Goal: Task Accomplishment & Management: Manage account settings

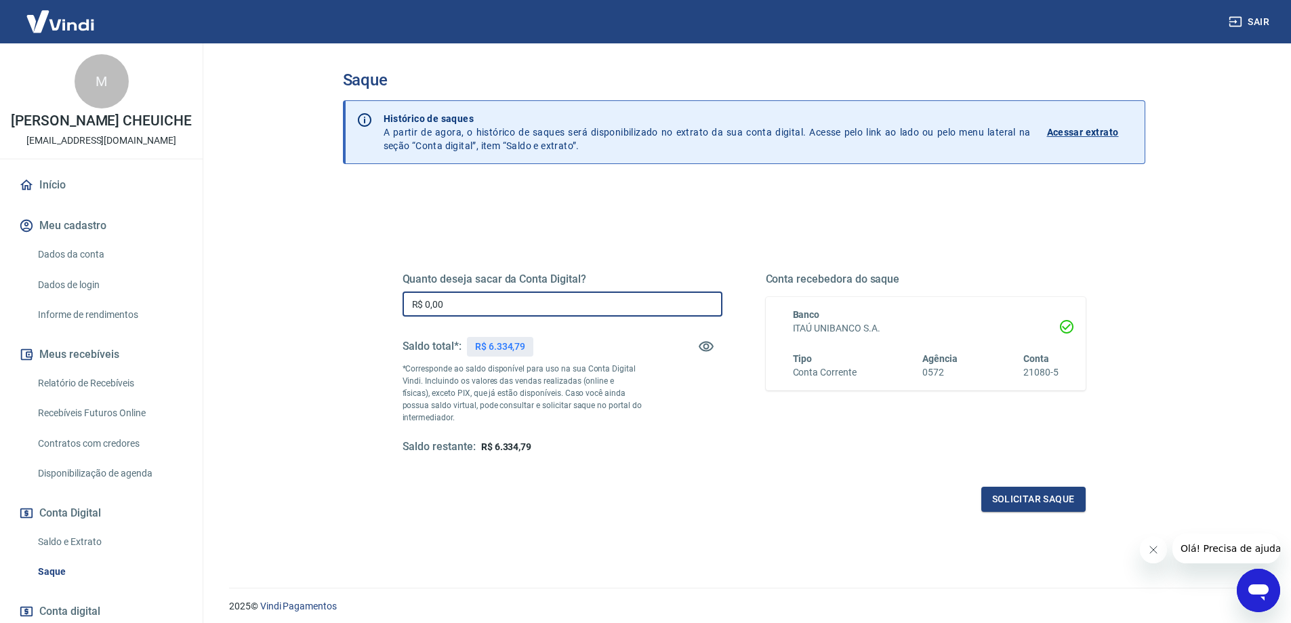
drag, startPoint x: 489, startPoint y: 310, endPoint x: 344, endPoint y: 306, distance: 145.1
click at [344, 306] on div "Quanto deseja sacar da Conta Digital? R$ 0,00 ​ Saldo total*: R$ 6.334,79 *Corr…" at bounding box center [744, 428] width 802 height 485
type input "R$ 6.334,79"
click at [1056, 498] on button "Solicitar saque" at bounding box center [1033, 499] width 104 height 25
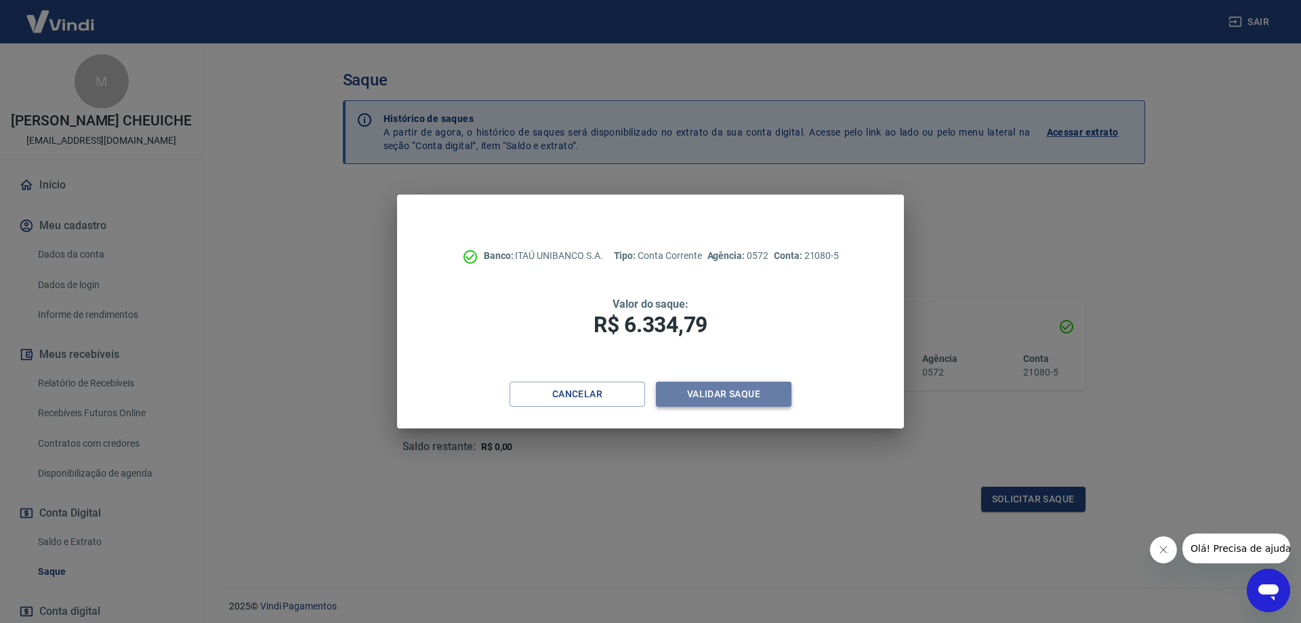
click at [740, 398] on button "Validar saque" at bounding box center [724, 394] width 136 height 25
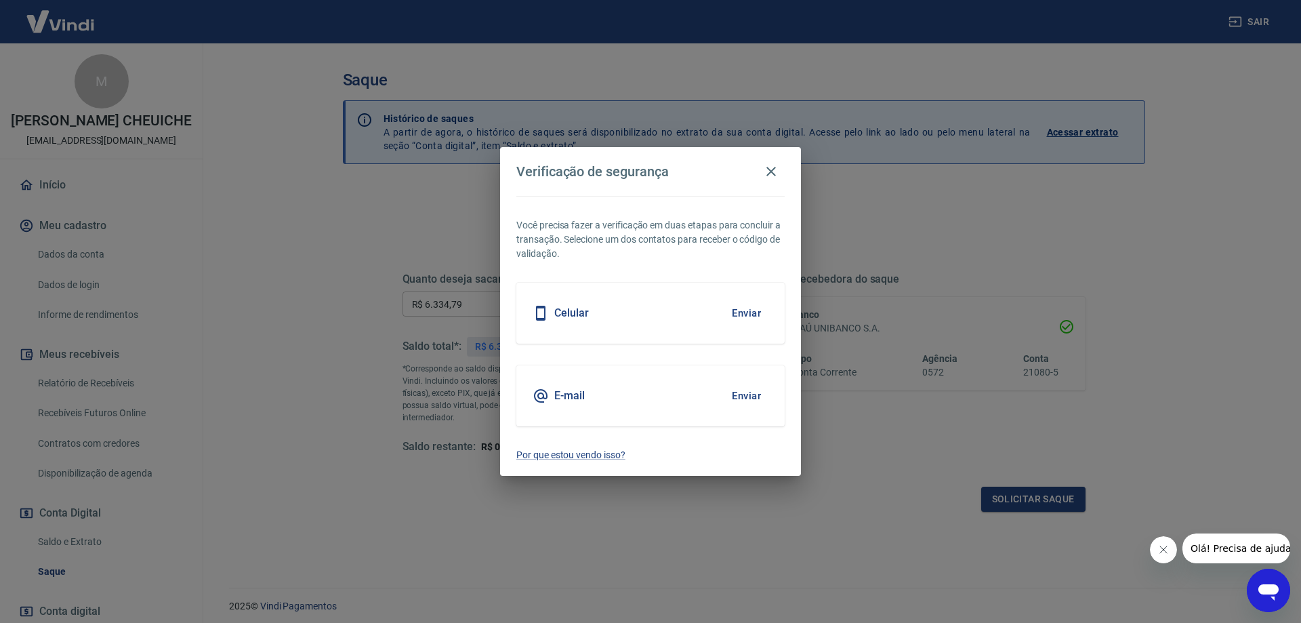
click at [734, 329] on div "Celular Enviar" at bounding box center [650, 313] width 268 height 61
click at [738, 313] on button "Enviar" at bounding box center [746, 313] width 44 height 28
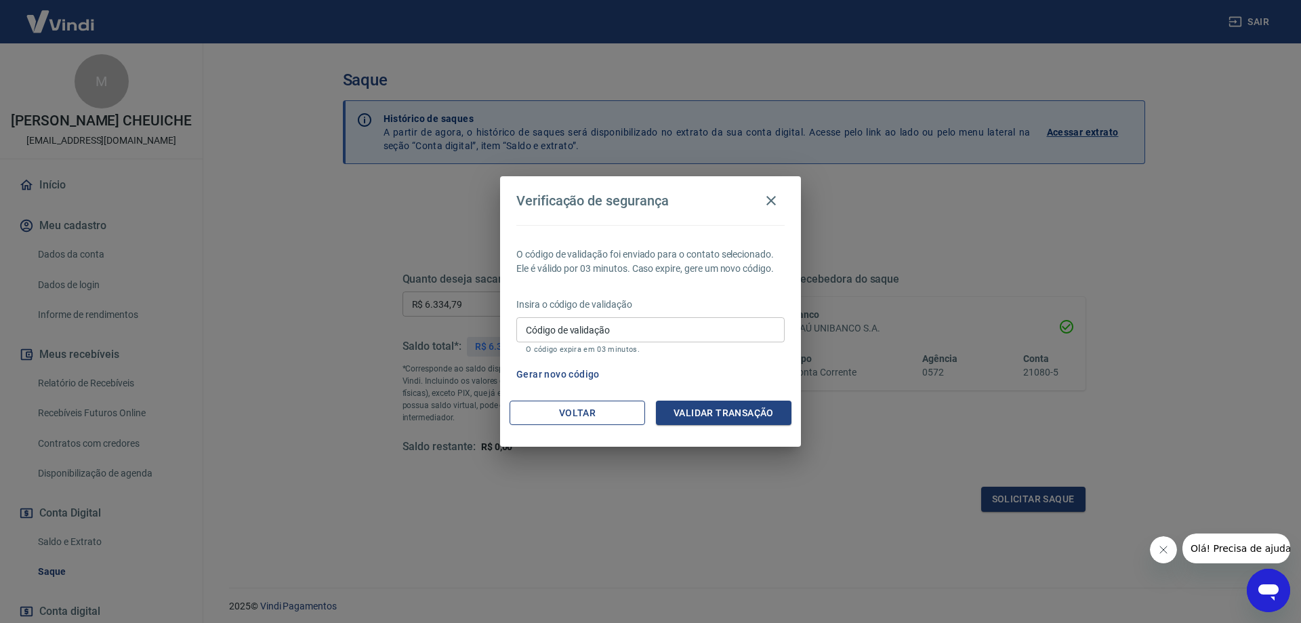
click at [585, 412] on button "Voltar" at bounding box center [578, 412] width 136 height 25
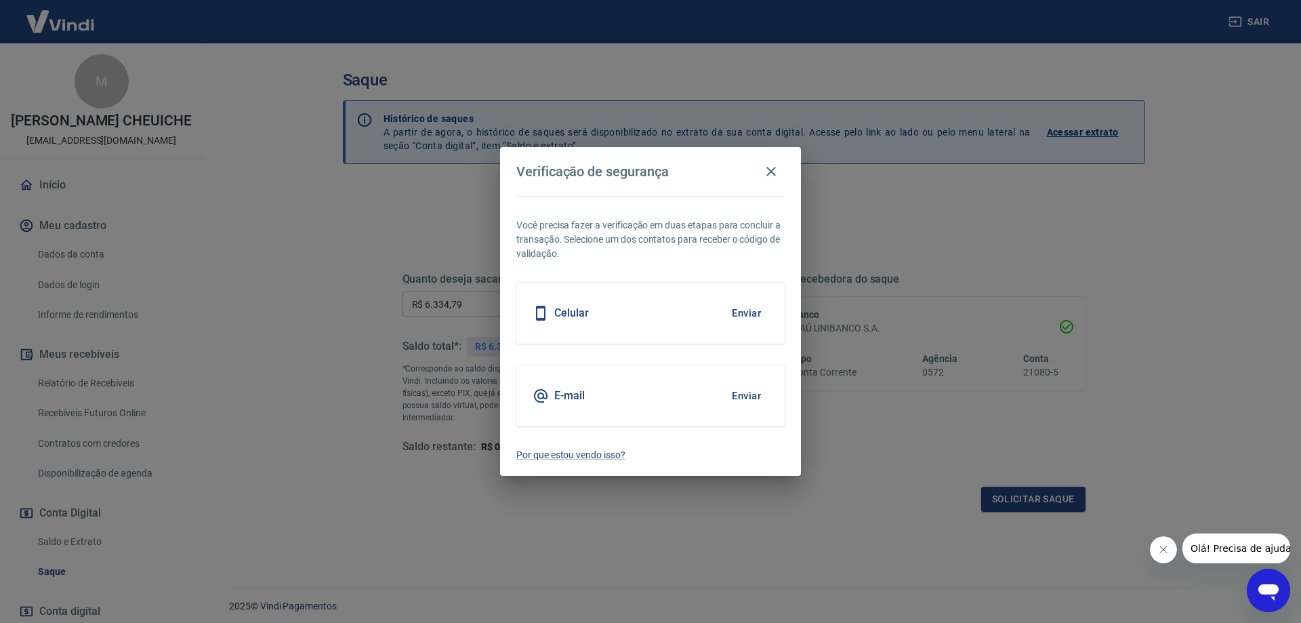
click at [726, 325] on button "Enviar" at bounding box center [746, 313] width 44 height 28
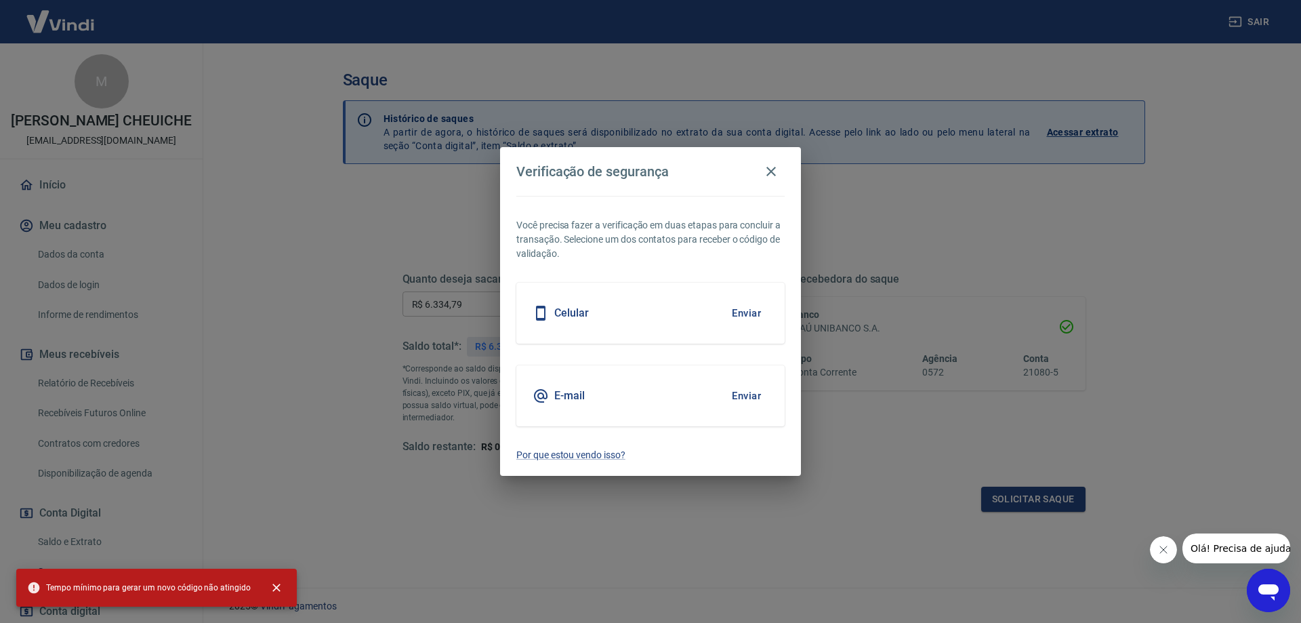
click at [745, 323] on button "Enviar" at bounding box center [746, 313] width 44 height 28
click at [270, 588] on icon "close" at bounding box center [277, 588] width 14 height 14
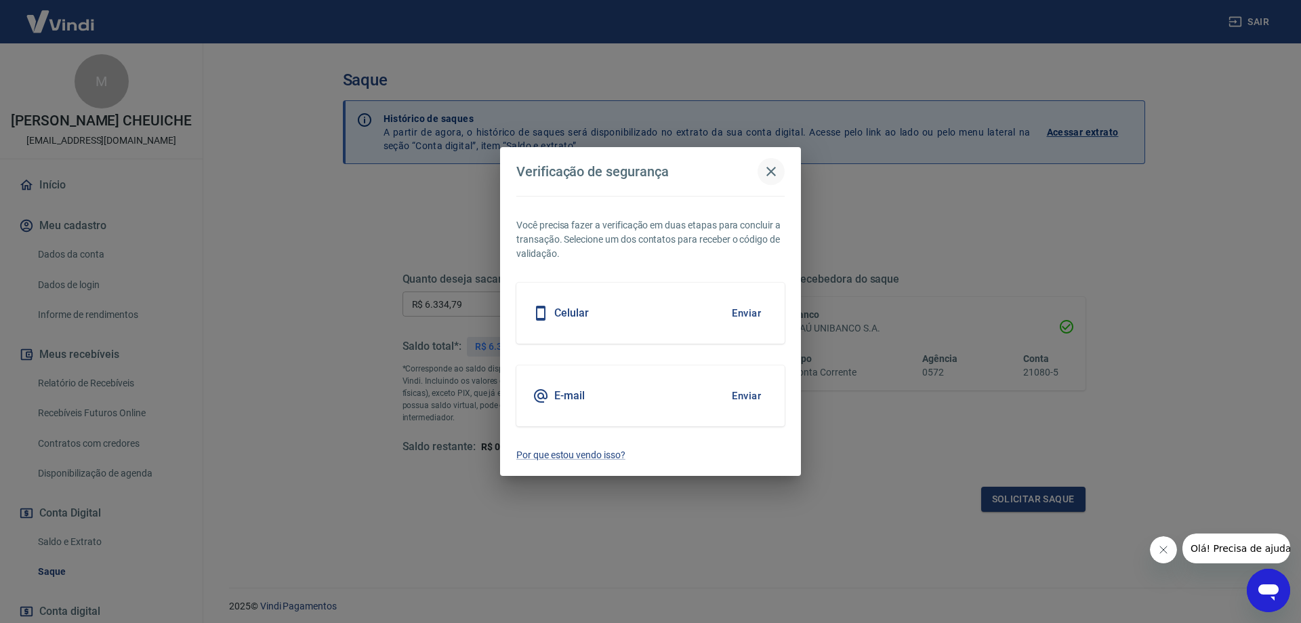
click at [773, 176] on icon "button" at bounding box center [771, 171] width 16 height 16
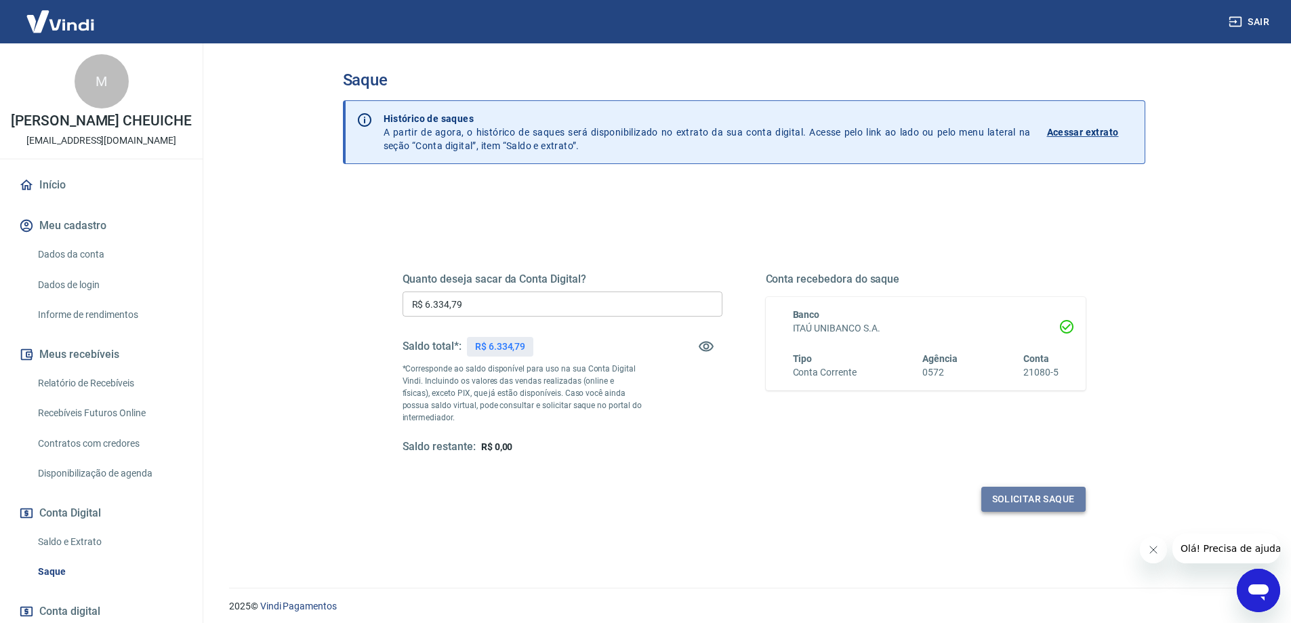
click at [1027, 505] on button "Solicitar saque" at bounding box center [1033, 499] width 104 height 25
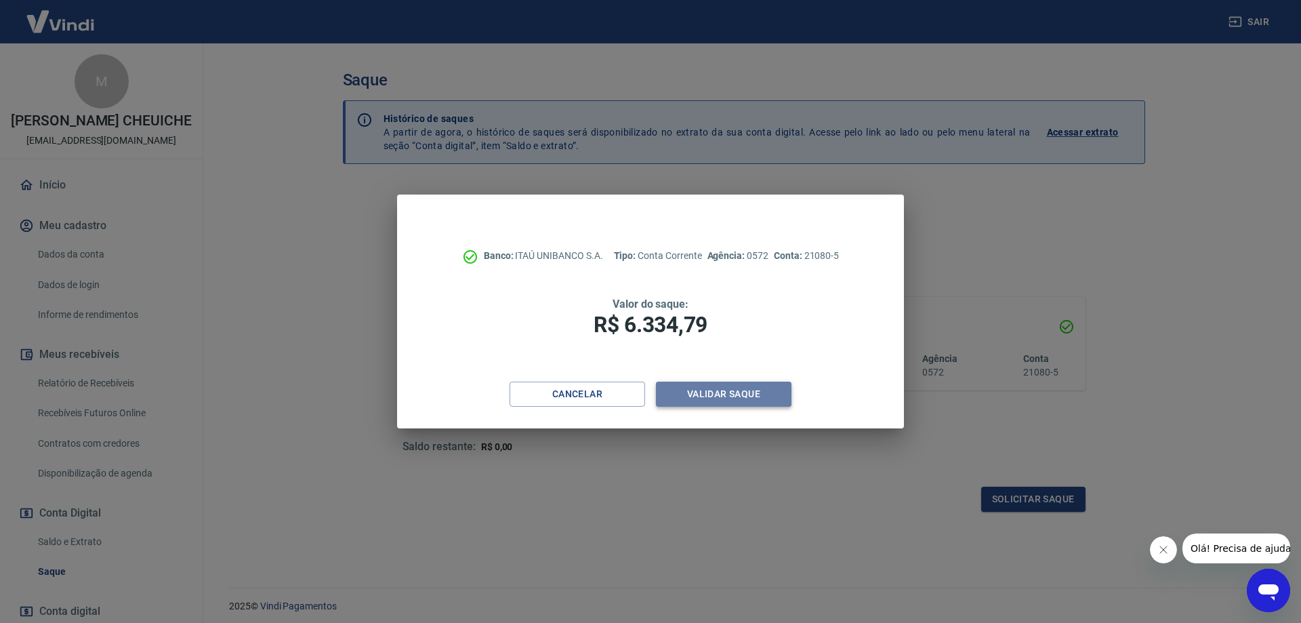
click at [705, 394] on button "Validar saque" at bounding box center [724, 394] width 136 height 25
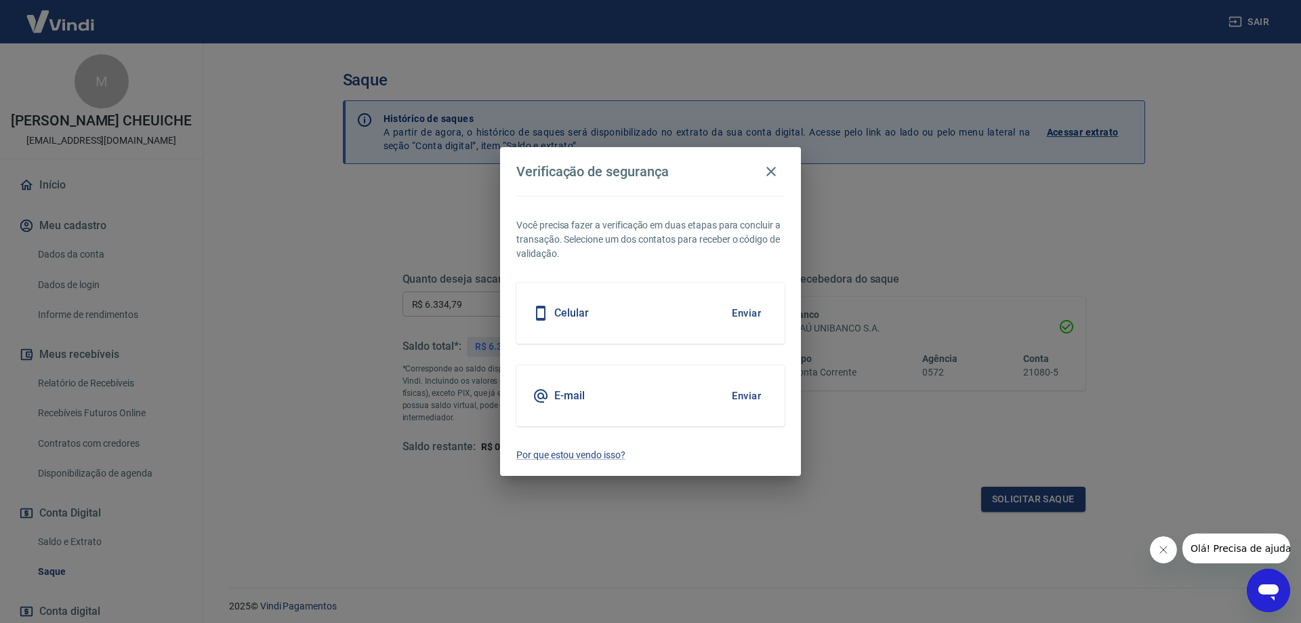
click at [768, 301] on button "Enviar" at bounding box center [746, 313] width 44 height 28
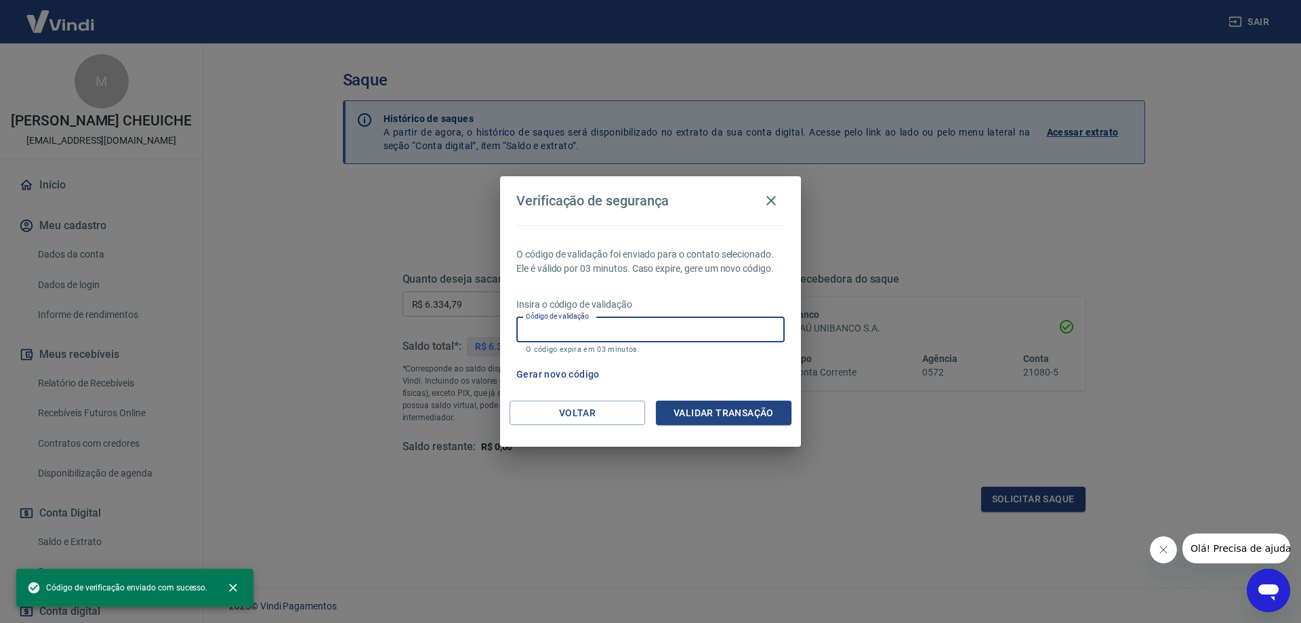
click at [529, 331] on input "Código de validação" at bounding box center [650, 329] width 268 height 25
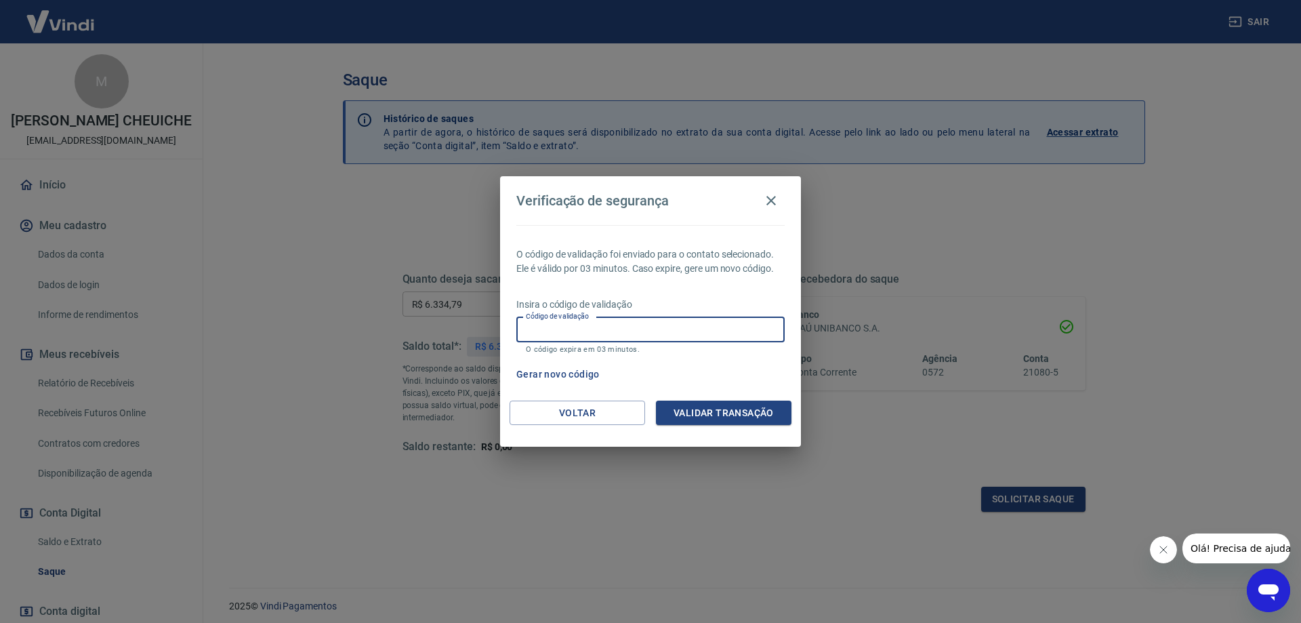
type input "333847"
click at [684, 409] on button "Validar transação" at bounding box center [724, 412] width 136 height 25
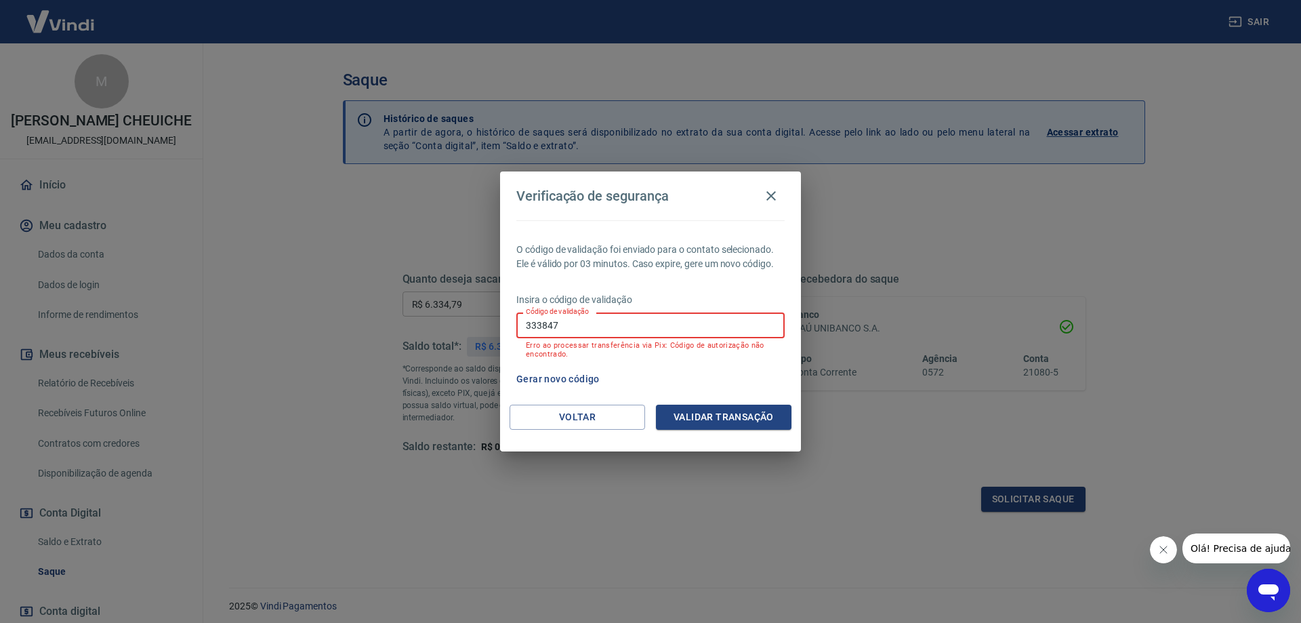
drag, startPoint x: 575, startPoint y: 324, endPoint x: 497, endPoint y: 324, distance: 77.9
click at [497, 324] on div "Verificação de segurança O código de validação foi enviado para o contato selec…" at bounding box center [650, 311] width 1301 height 623
click at [581, 407] on button "Voltar" at bounding box center [578, 417] width 136 height 25
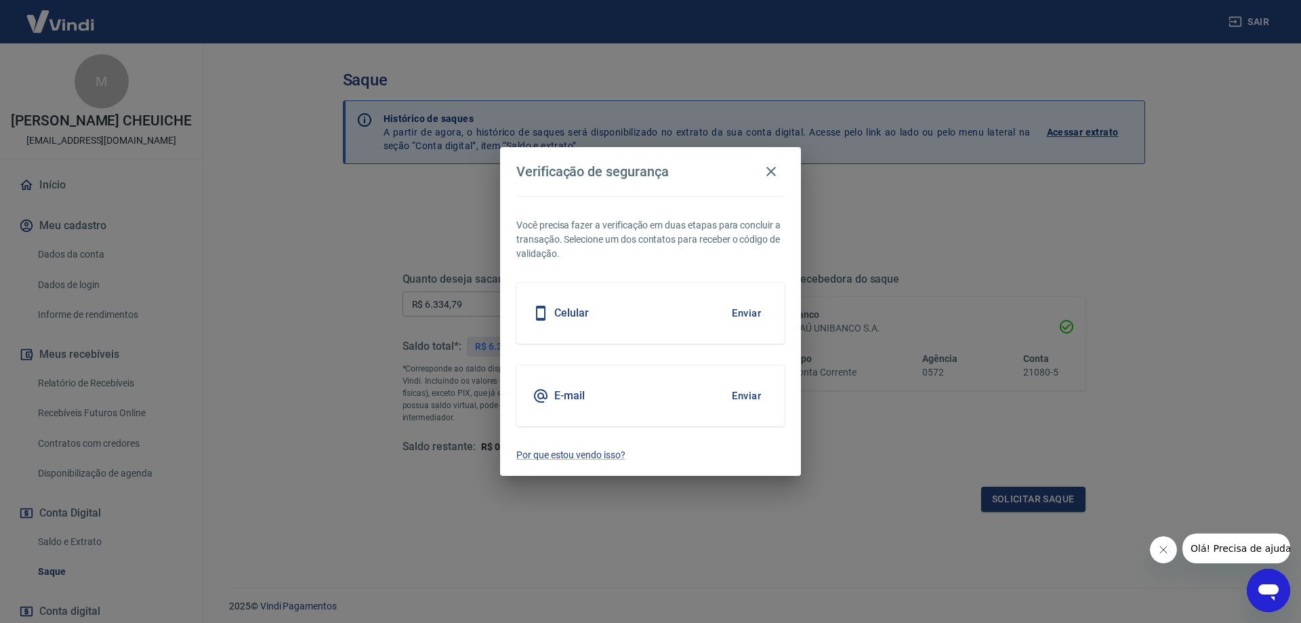
click at [737, 404] on button "Enviar" at bounding box center [746, 396] width 44 height 28
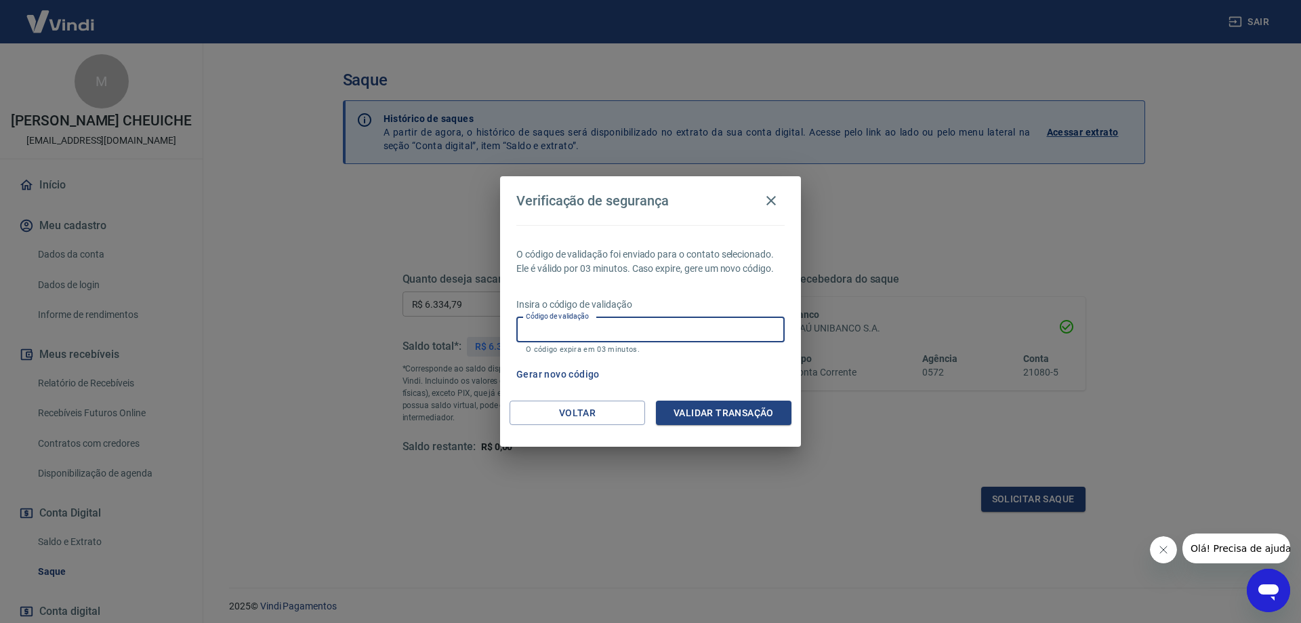
click at [532, 334] on input "Código de validação" at bounding box center [650, 329] width 268 height 25
type input "658895"
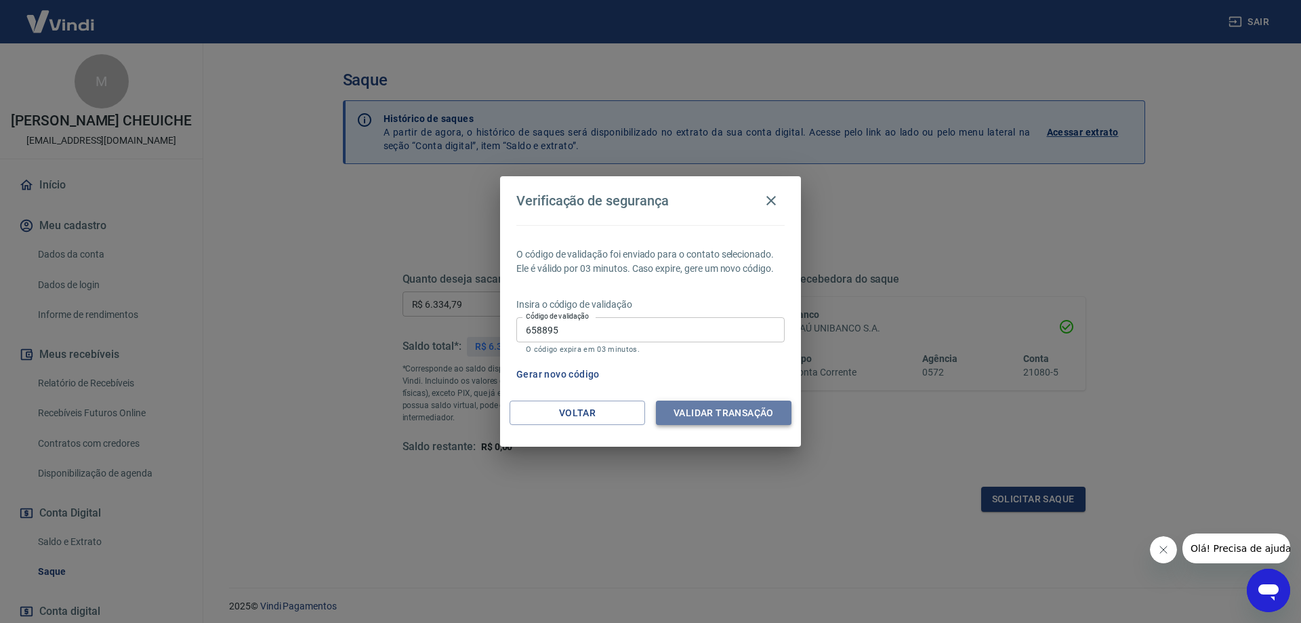
click at [736, 421] on button "Validar transação" at bounding box center [724, 412] width 136 height 25
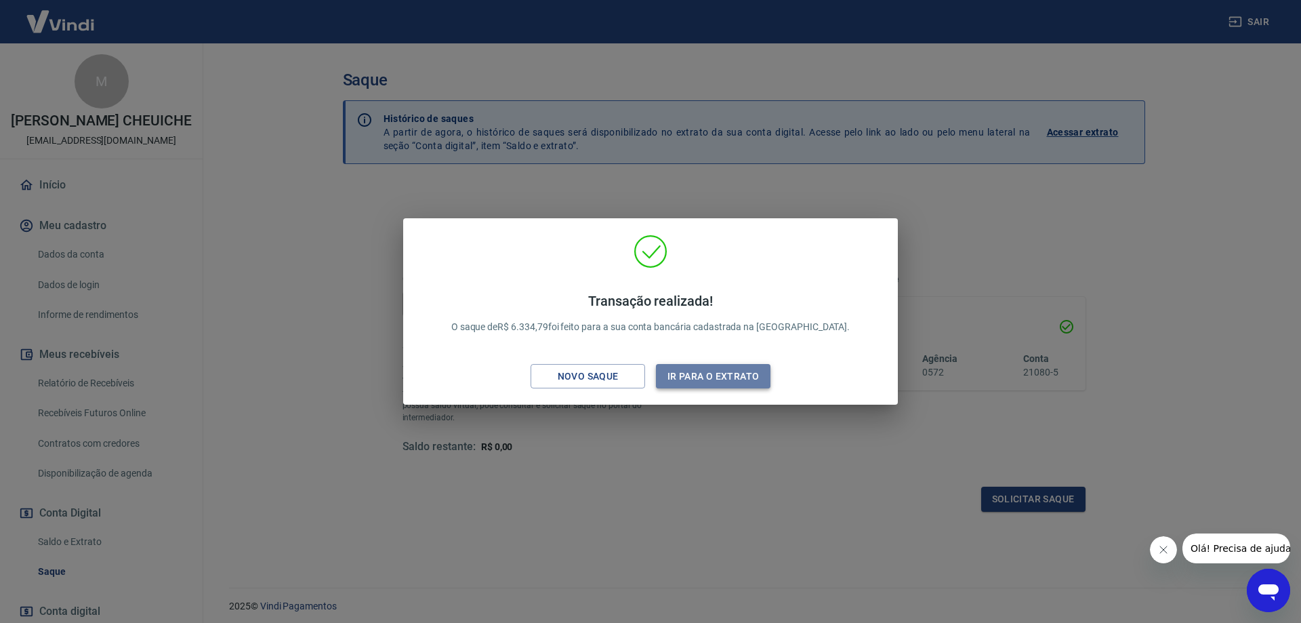
click at [699, 375] on button "Ir para o extrato" at bounding box center [713, 376] width 115 height 25
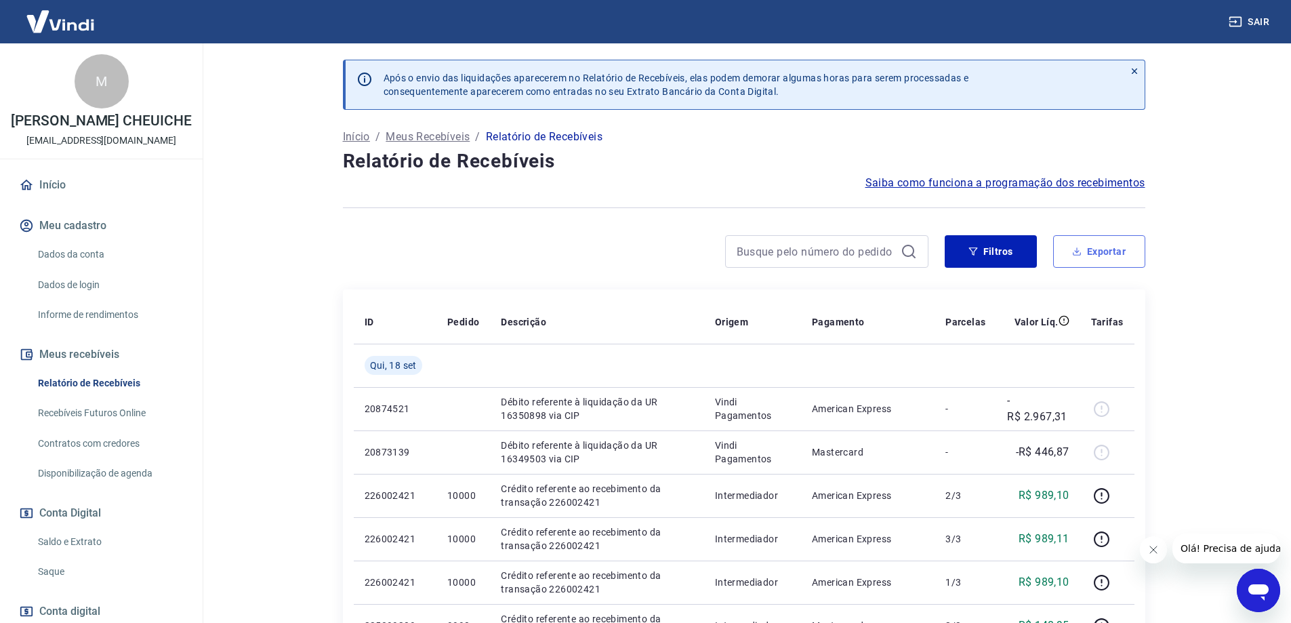
click at [1108, 247] on button "Exportar" at bounding box center [1099, 251] width 92 height 33
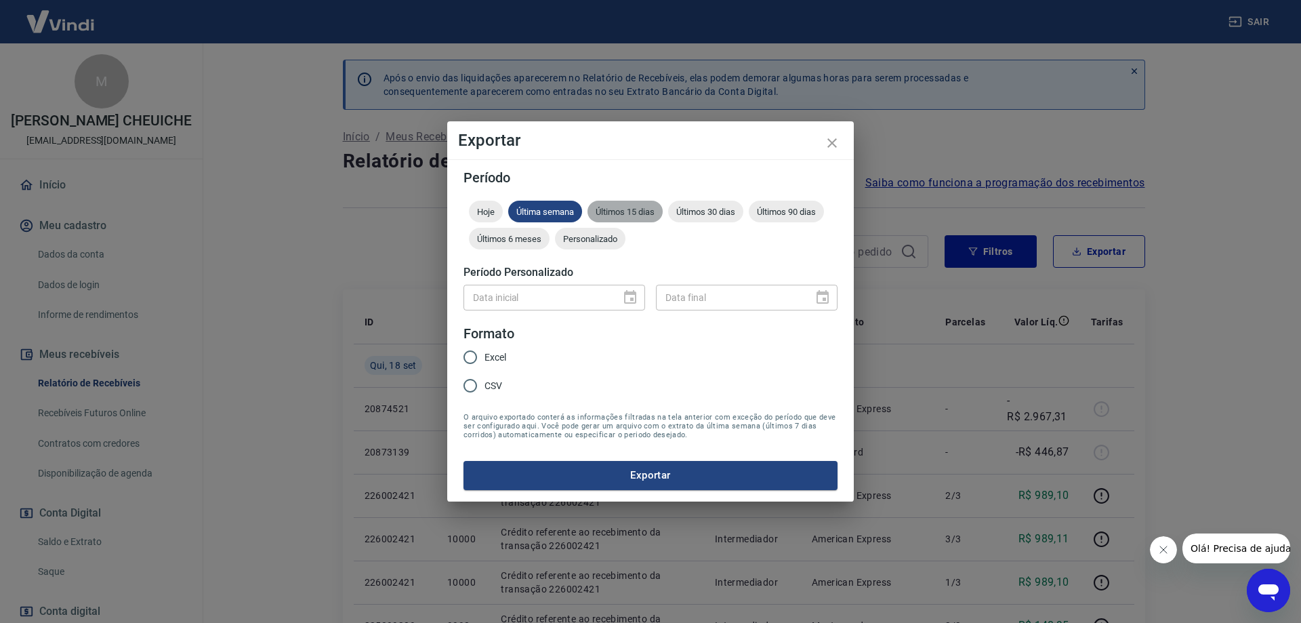
click at [638, 213] on span "Últimos 15 dias" at bounding box center [625, 212] width 75 height 10
click at [478, 357] on input "Excel" at bounding box center [470, 357] width 28 height 28
radio input "true"
click at [619, 476] on button "Exportar" at bounding box center [651, 475] width 374 height 28
